Goal: Task Accomplishment & Management: Complete application form

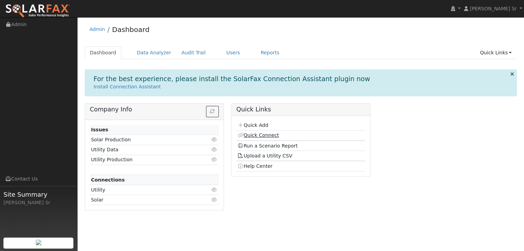
click at [258, 135] on link "Quick Connect" at bounding box center [257, 136] width 41 height 6
click at [262, 123] on link "Quick Add" at bounding box center [252, 126] width 31 height 6
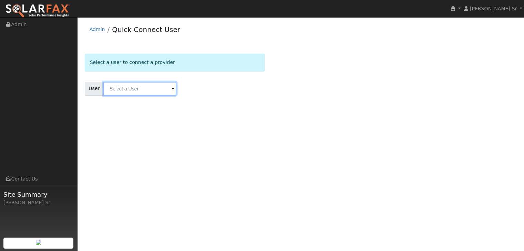
click at [158, 91] on input "text" at bounding box center [139, 89] width 73 height 14
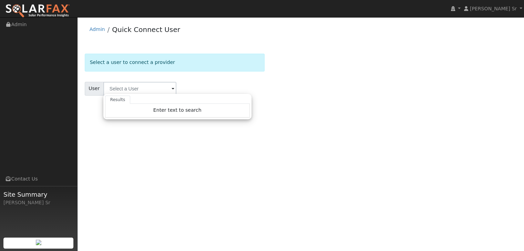
click at [204, 95] on div "Results Enter text to search Enter text to search No history" at bounding box center [177, 106] width 148 height 25
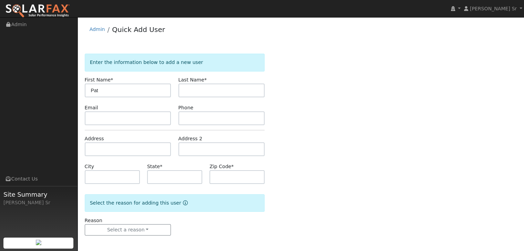
type input "Pat"
type input "[PERSON_NAME]"
click at [103, 115] on input "text" at bounding box center [128, 119] width 86 height 14
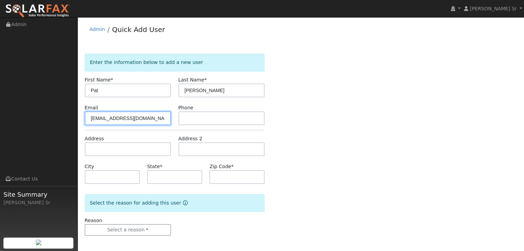
type input "[EMAIL_ADDRESS][DOMAIN_NAME]"
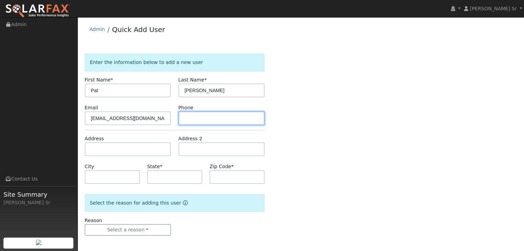
click at [188, 123] on input "text" at bounding box center [221, 119] width 86 height 14
type input "[PHONE_NUMBER]"
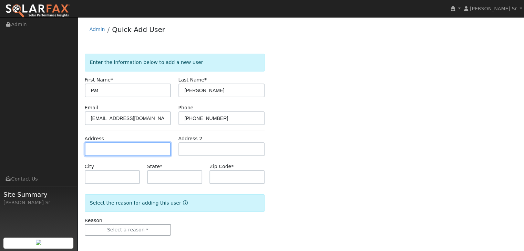
click at [140, 153] on input "text" at bounding box center [128, 150] width 86 height 14
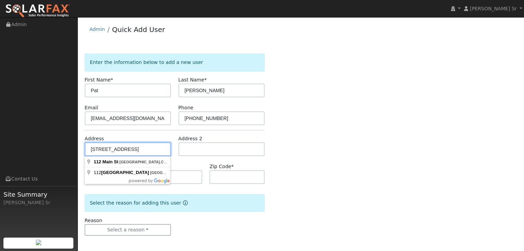
type input "[STREET_ADDRESS]"
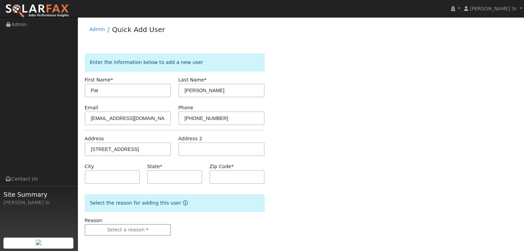
click at [298, 179] on div "Enter the information below to add a new user First Name * [PERSON_NAME] Last N…" at bounding box center [301, 152] width 432 height 196
click at [175, 175] on input "text" at bounding box center [174, 177] width 55 height 14
type input "CA"
click at [218, 175] on input "text" at bounding box center [236, 177] width 55 height 14
type input "95688"
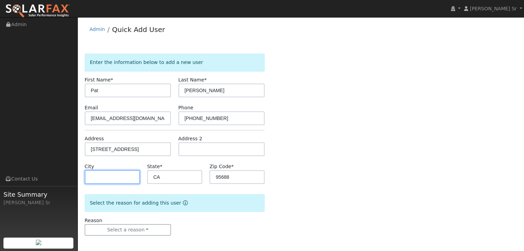
click at [131, 171] on input "text" at bounding box center [112, 177] width 55 height 14
type input "[GEOGRAPHIC_DATA]"
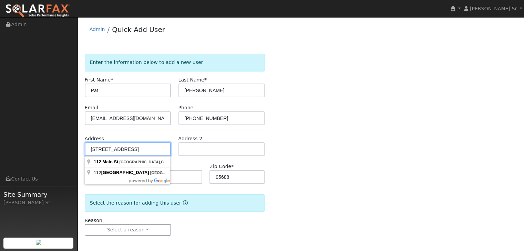
drag, startPoint x: 161, startPoint y: 148, endPoint x: 118, endPoint y: 150, distance: 43.8
click at [118, 150] on input "112 Main St Vacaville Ca 95688" at bounding box center [128, 150] width 86 height 14
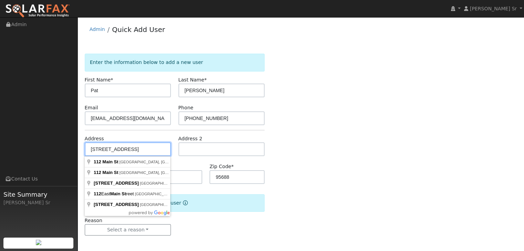
type input "112 Main St"
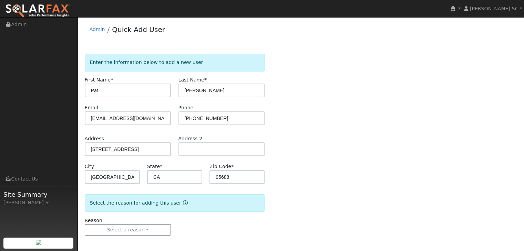
scroll to position [1, 0]
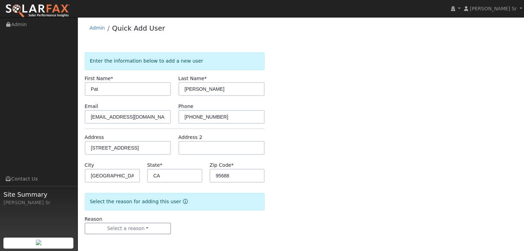
drag, startPoint x: 325, startPoint y: 132, endPoint x: 303, endPoint y: 220, distance: 90.9
click at [303, 220] on div "Enter the information below to add a new user First Name * Pat Last Name * Elli…" at bounding box center [301, 150] width 432 height 196
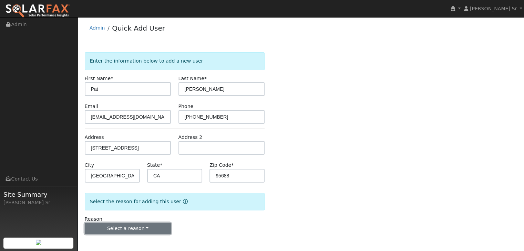
click at [157, 228] on button "Select a reason" at bounding box center [128, 229] width 86 height 12
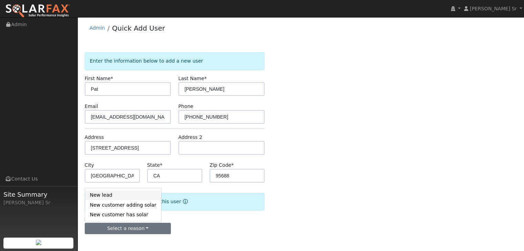
click at [106, 198] on link "New lead" at bounding box center [123, 196] width 76 height 10
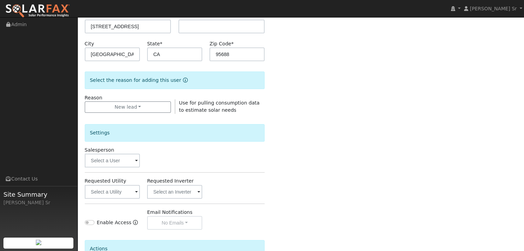
scroll to position [124, 0]
click at [131, 162] on input "text" at bounding box center [112, 160] width 55 height 14
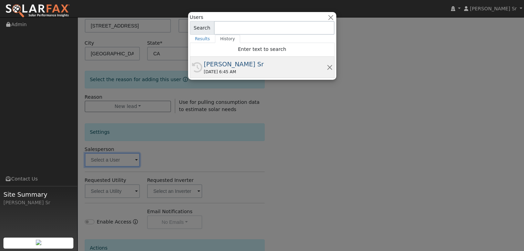
click at [230, 67] on div "[PERSON_NAME] Sr" at bounding box center [265, 64] width 123 height 9
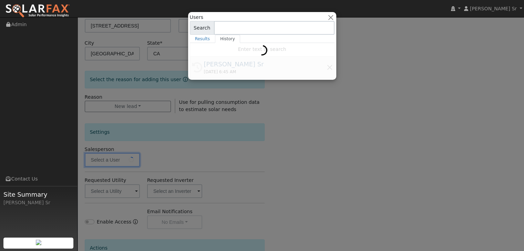
type input "[PERSON_NAME] Sr"
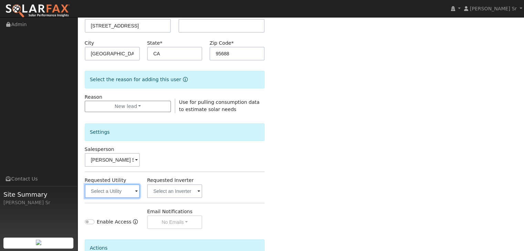
click at [130, 194] on input "text" at bounding box center [112, 192] width 55 height 14
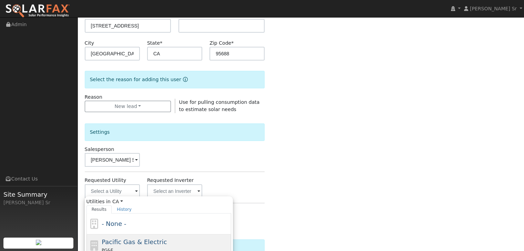
click at [123, 241] on span "Pacific Gas & Electric" at bounding box center [134, 242] width 65 height 7
type input "Pacific Gas & Electric"
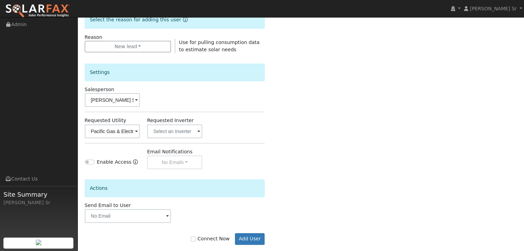
scroll to position [194, 0]
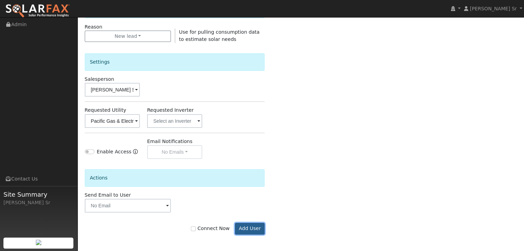
click at [255, 230] on button "Add User" at bounding box center [250, 229] width 30 height 12
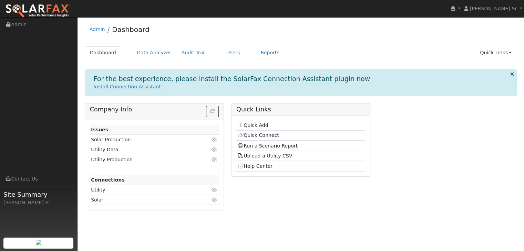
click at [262, 145] on link "Run a Scenario Report" at bounding box center [267, 146] width 60 height 6
click at [221, 54] on link "Users" at bounding box center [233, 52] width 24 height 13
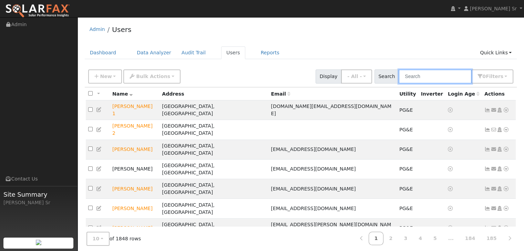
click at [417, 77] on input "text" at bounding box center [434, 77] width 73 height 14
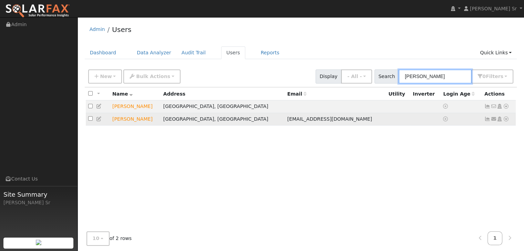
type input "[PERSON_NAME]"
click at [505, 120] on icon at bounding box center [506, 119] width 6 height 5
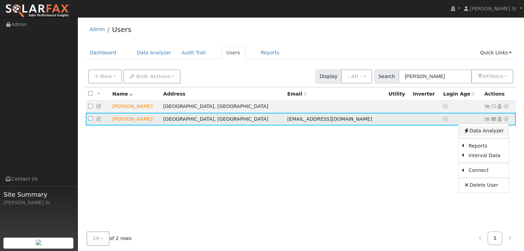
click at [480, 131] on link "Data Analyzer" at bounding box center [483, 131] width 50 height 10
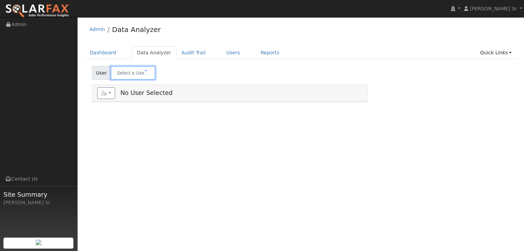
type input "[PERSON_NAME]"
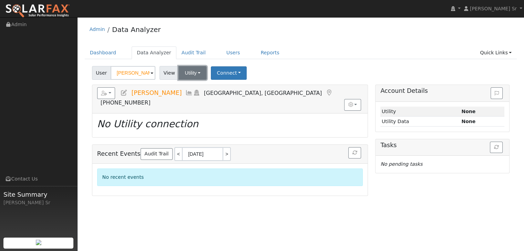
click at [194, 72] on button "Utility" at bounding box center [192, 73] width 28 height 14
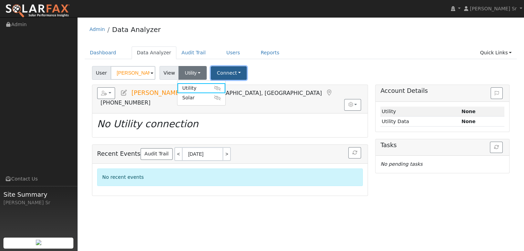
click at [223, 71] on button "Connect" at bounding box center [229, 72] width 36 height 13
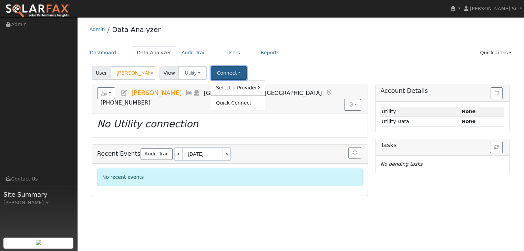
click at [224, 70] on button "Connect" at bounding box center [229, 72] width 36 height 13
click at [237, 88] on link "Select a Provider" at bounding box center [238, 88] width 54 height 10
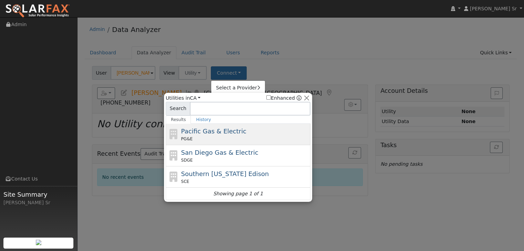
click at [218, 128] on span "Pacific Gas & Electric" at bounding box center [213, 131] width 65 height 7
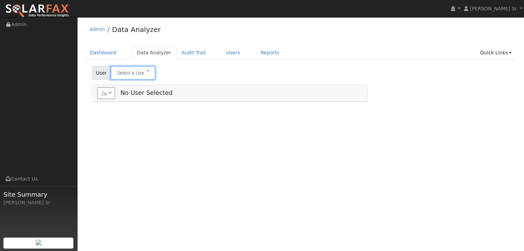
type input "[PERSON_NAME]"
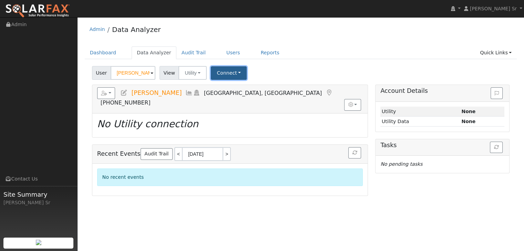
click at [230, 73] on button "Connect" at bounding box center [229, 72] width 36 height 13
click at [230, 87] on link "Select a Provider" at bounding box center [238, 88] width 54 height 10
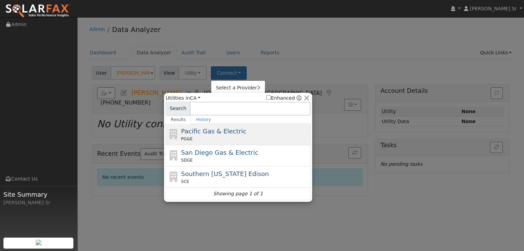
click at [215, 133] on span "Pacific Gas & Electric" at bounding box center [213, 131] width 65 height 7
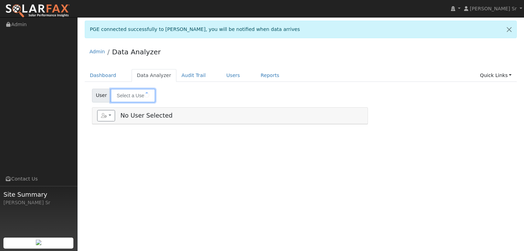
type input "[PERSON_NAME]"
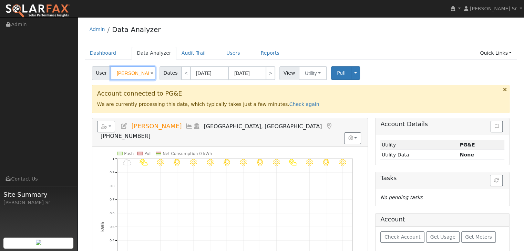
scroll to position [24, 0]
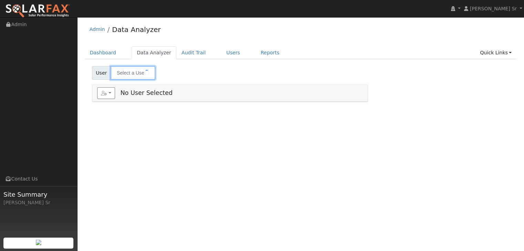
type input "[PERSON_NAME]"
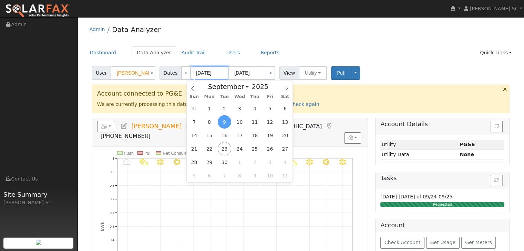
click at [213, 73] on input "[DATE]" at bounding box center [209, 73] width 38 height 14
type input "09/22/2024"
type input "[DATE]"
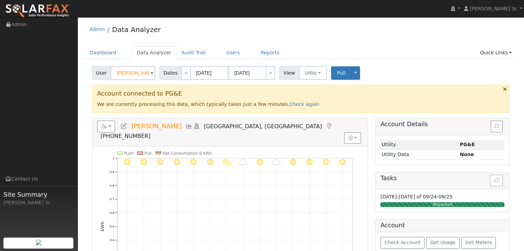
click at [336, 47] on ul "Dashboard Data Analyzer Audit Trail Users Reports Quick Links Quick Add Quick C…" at bounding box center [301, 52] width 432 height 13
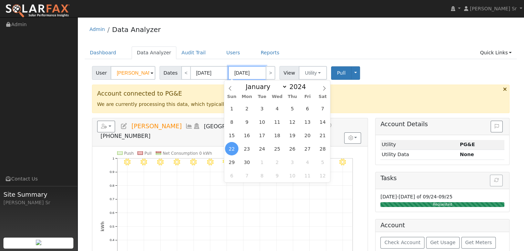
drag, startPoint x: 255, startPoint y: 72, endPoint x: 231, endPoint y: 72, distance: 23.4
click at [231, 72] on input "[DATE]" at bounding box center [247, 73] width 38 height 14
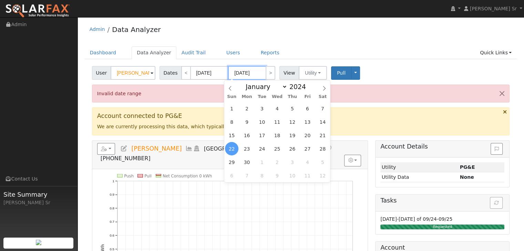
type input "09/01/2025"
click at [318, 44] on div "Admin Data Analyzer Dashboard Data Analyzer Audit Trail Users Reports Quick Lin…" at bounding box center [300, 228] width 439 height 414
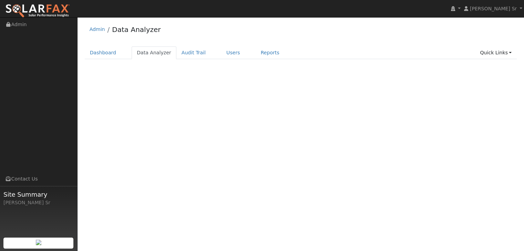
select select "8"
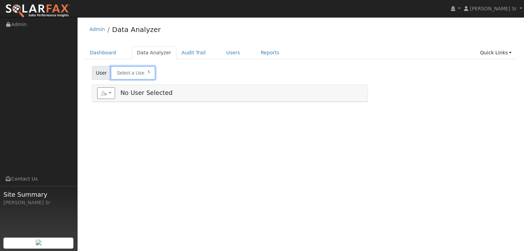
type input "[PERSON_NAME]"
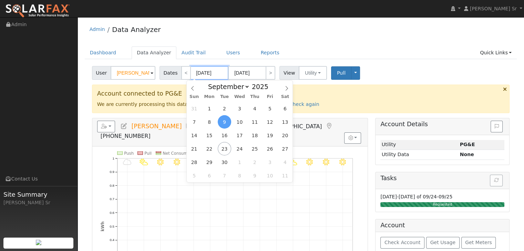
click at [213, 72] on input "[DATE]" at bounding box center [209, 73] width 38 height 14
type input "[DATE]"
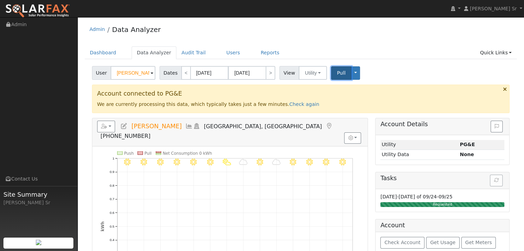
click at [341, 71] on button "Pull" at bounding box center [341, 72] width 20 height 13
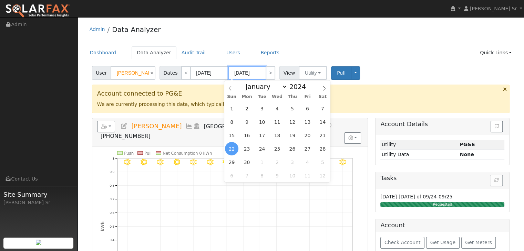
click at [253, 70] on input "09/22/2024" at bounding box center [247, 73] width 38 height 14
click at [256, 73] on input "09/22/2024" at bounding box center [247, 73] width 38 height 14
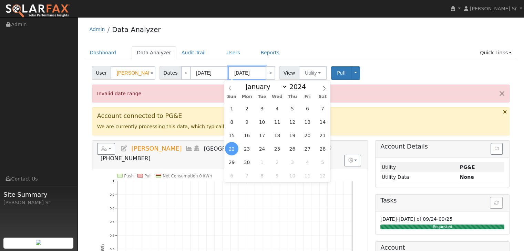
type input "09/22/2025"
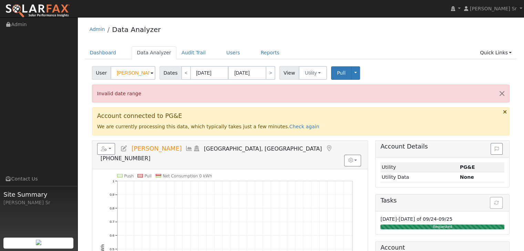
click at [352, 42] on div "Admin Data Analyzer Dashboard Data Analyzer Audit Trail Users Reports Quick Lin…" at bounding box center [300, 228] width 439 height 414
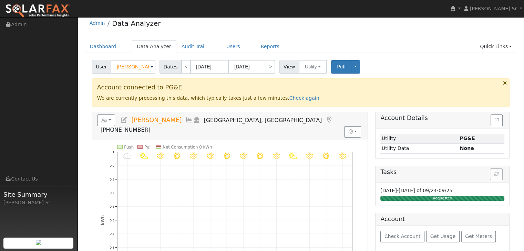
scroll to position [6, 0]
